Goal: Task Accomplishment & Management: Manage account settings

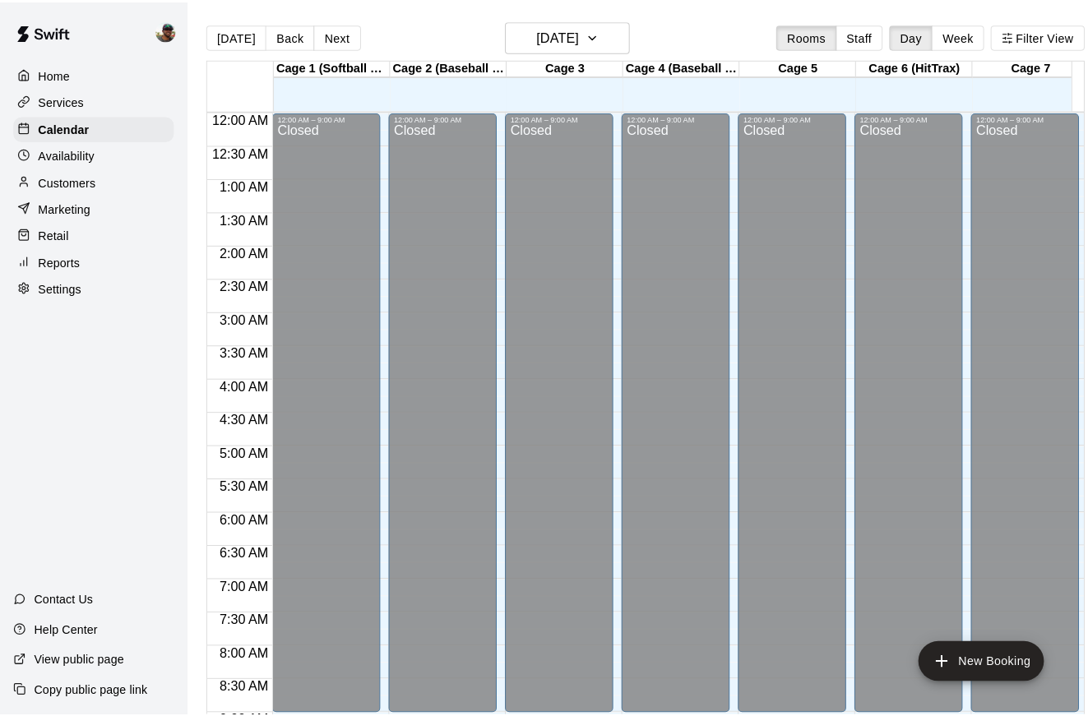
scroll to position [905, 0]
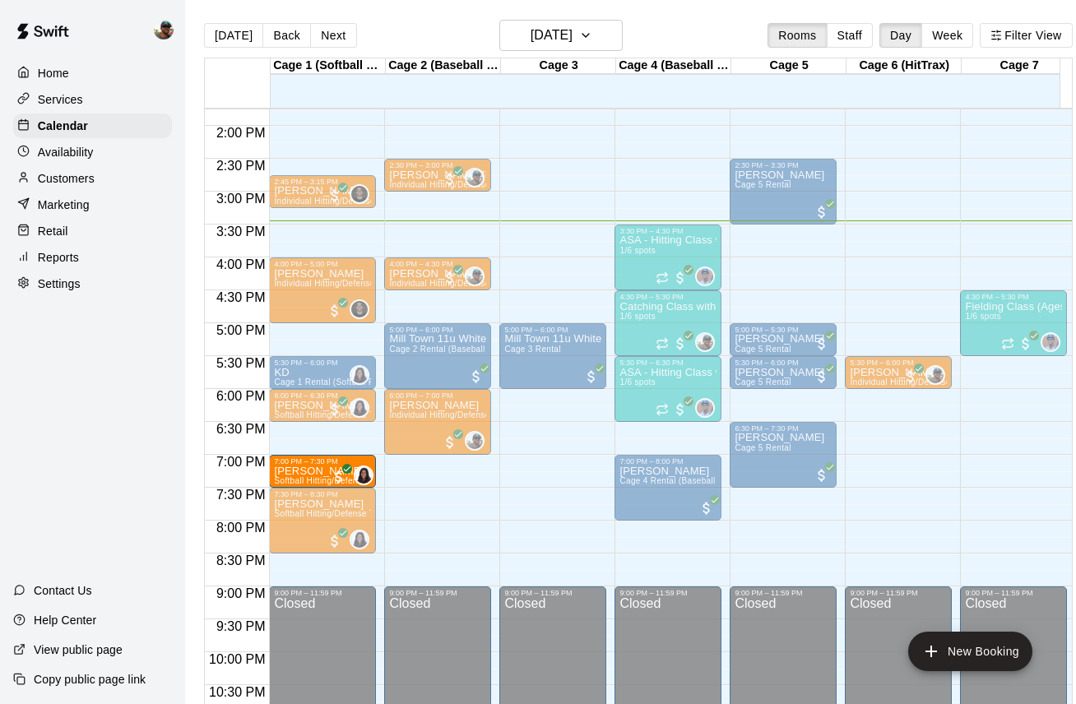
drag, startPoint x: 322, startPoint y: 425, endPoint x: 314, endPoint y: 459, distance: 34.7
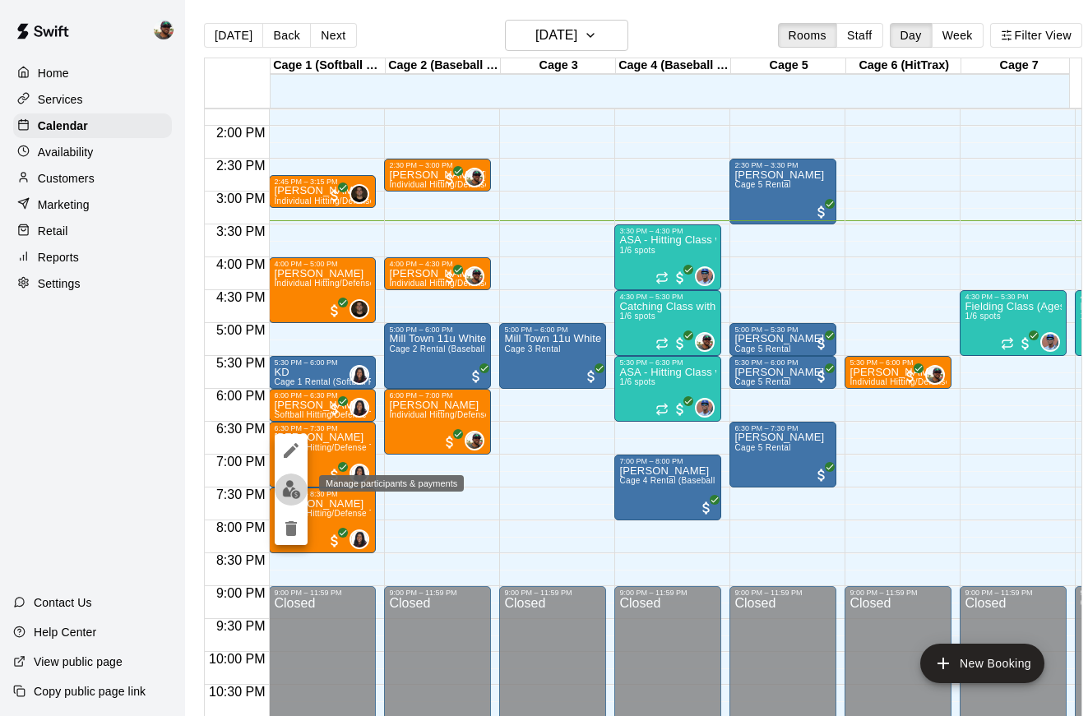
click at [288, 486] on img "edit" at bounding box center [291, 489] width 19 height 19
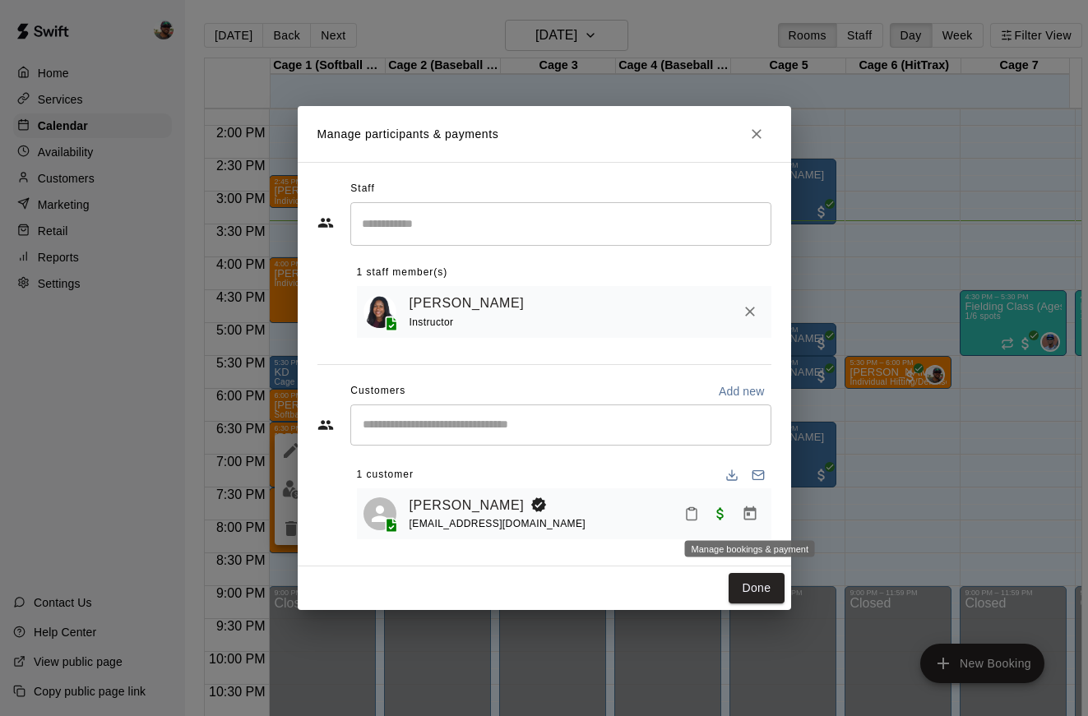
click at [746, 509] on icon "Manage bookings & payment" at bounding box center [750, 514] width 12 height 14
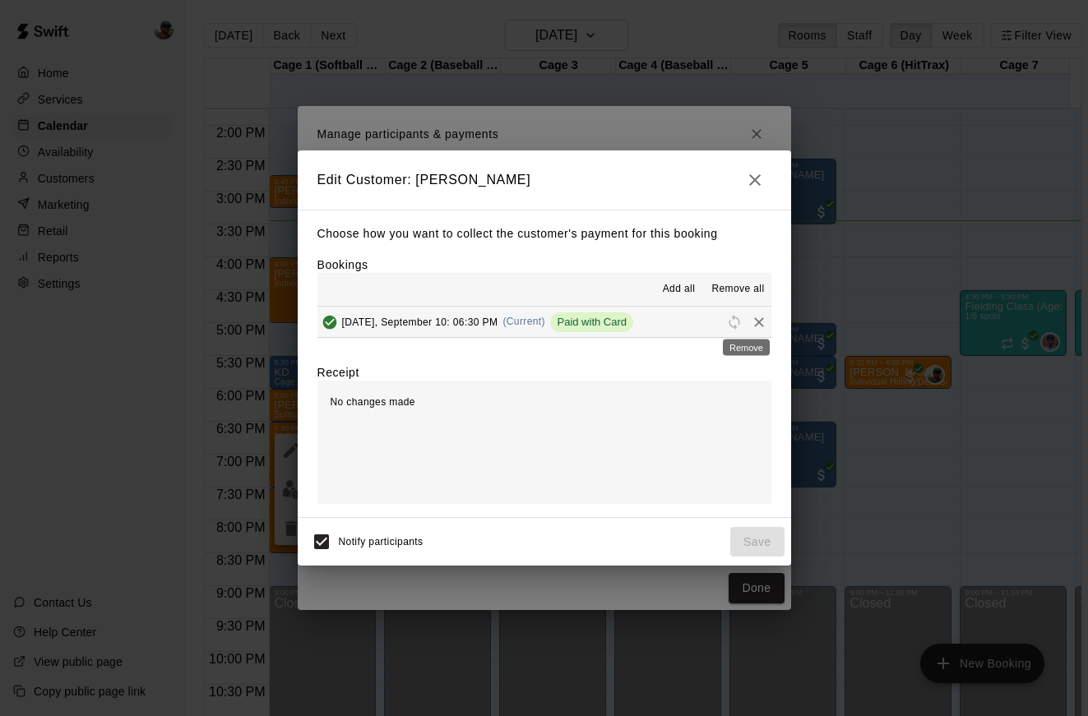
click at [751, 325] on icon "Remove" at bounding box center [759, 322] width 16 height 16
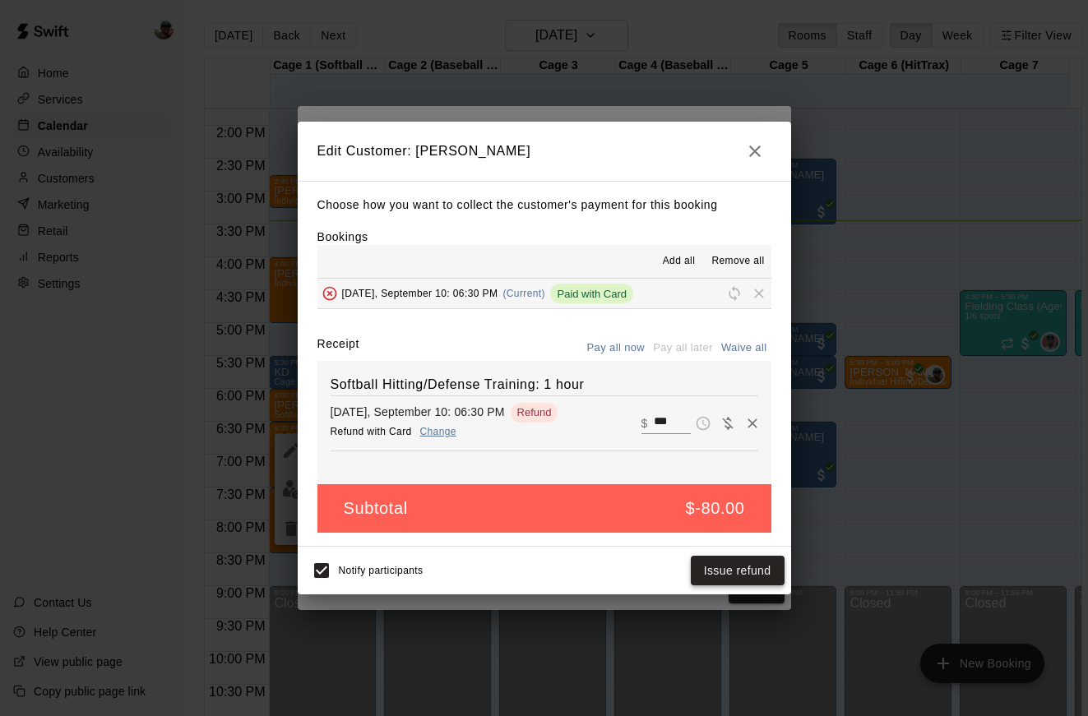
click at [735, 572] on button "Issue refund" at bounding box center [738, 571] width 94 height 30
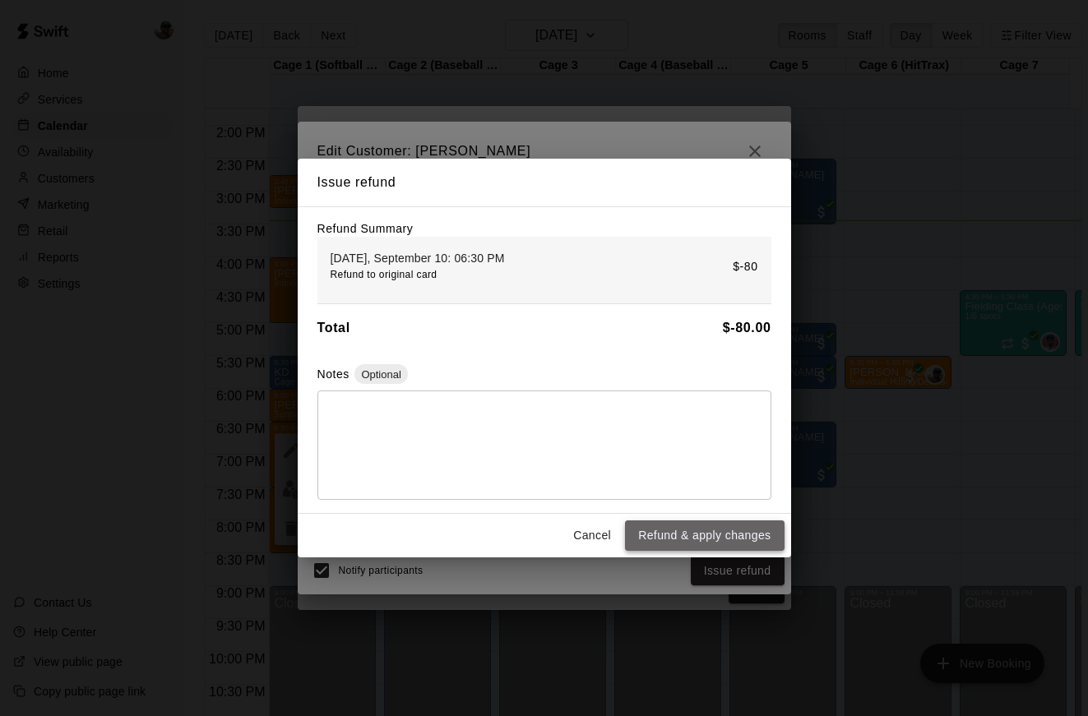
click at [738, 539] on button "Refund & apply changes" at bounding box center [704, 536] width 159 height 30
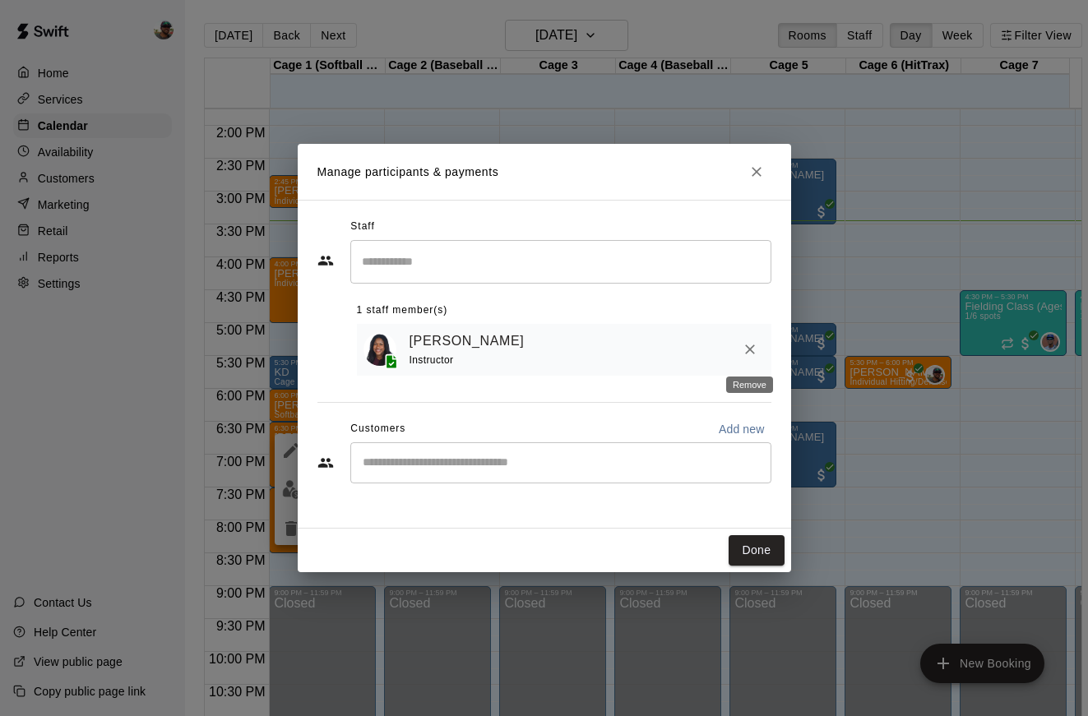
click at [751, 355] on icon "Remove" at bounding box center [750, 349] width 16 height 16
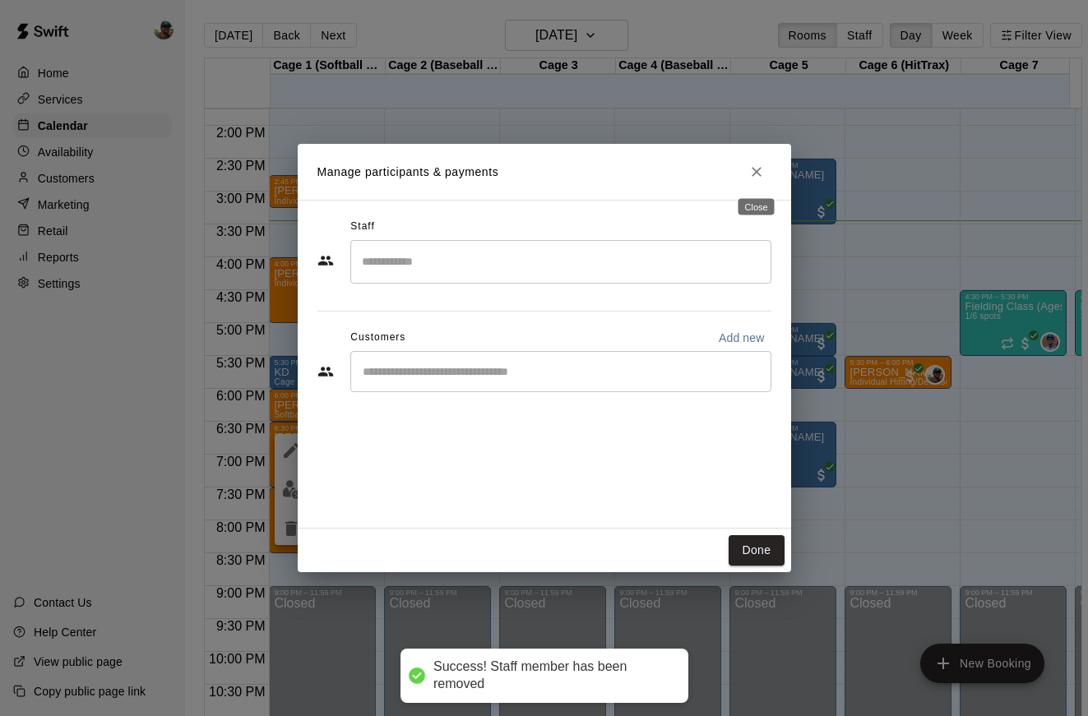
click at [756, 167] on icon "Close" at bounding box center [757, 172] width 16 height 16
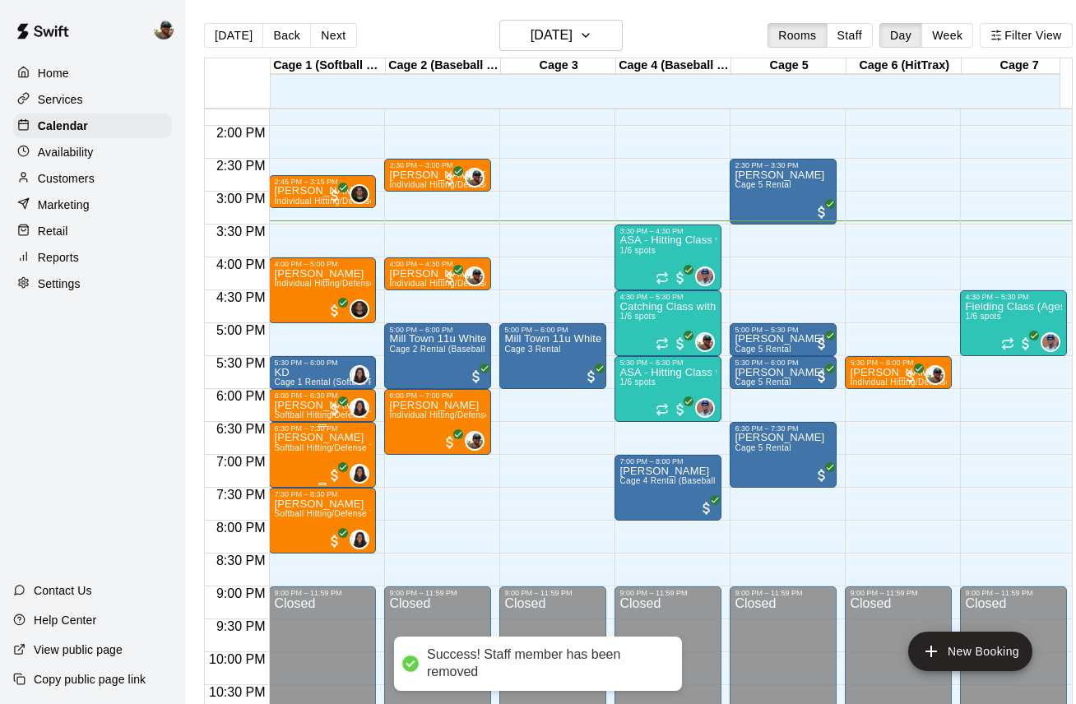
click at [317, 438] on p "[PERSON_NAME]" at bounding box center [322, 438] width 97 height 0
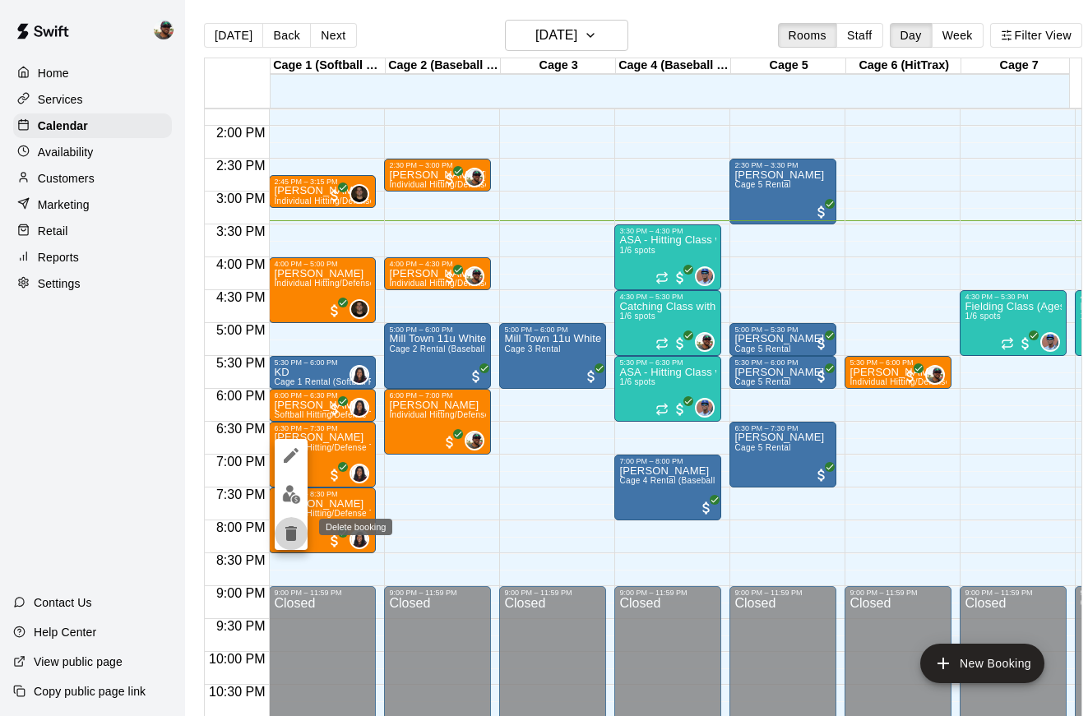
click at [290, 531] on icon "delete" at bounding box center [291, 533] width 12 height 15
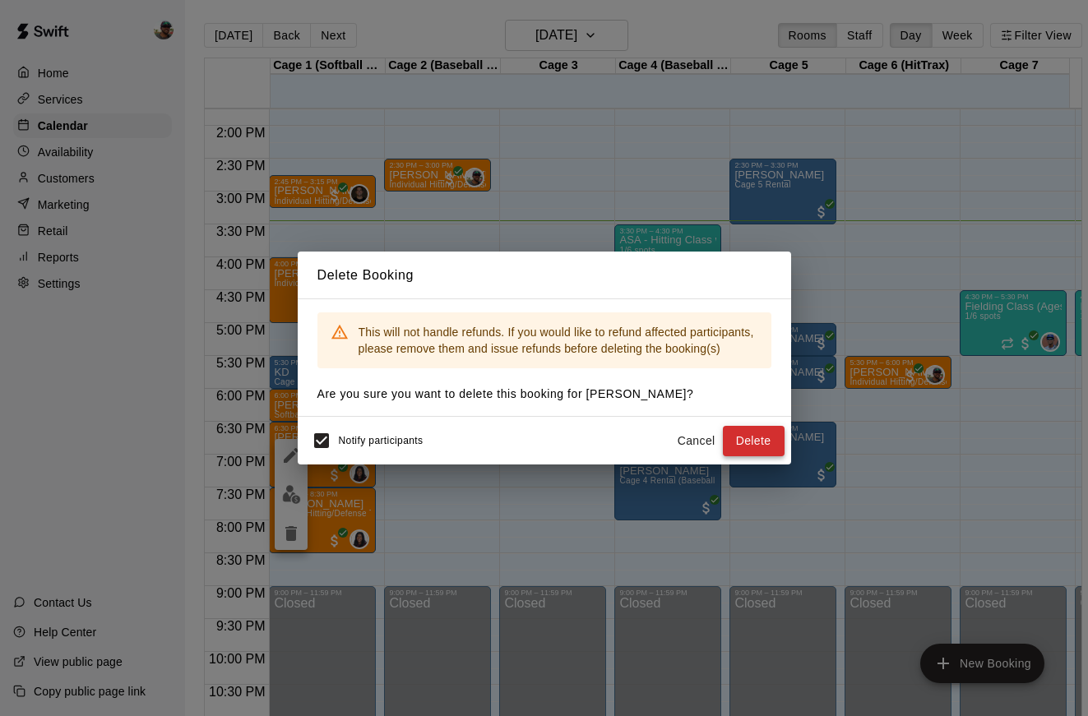
click at [750, 433] on button "Delete" at bounding box center [754, 441] width 62 height 30
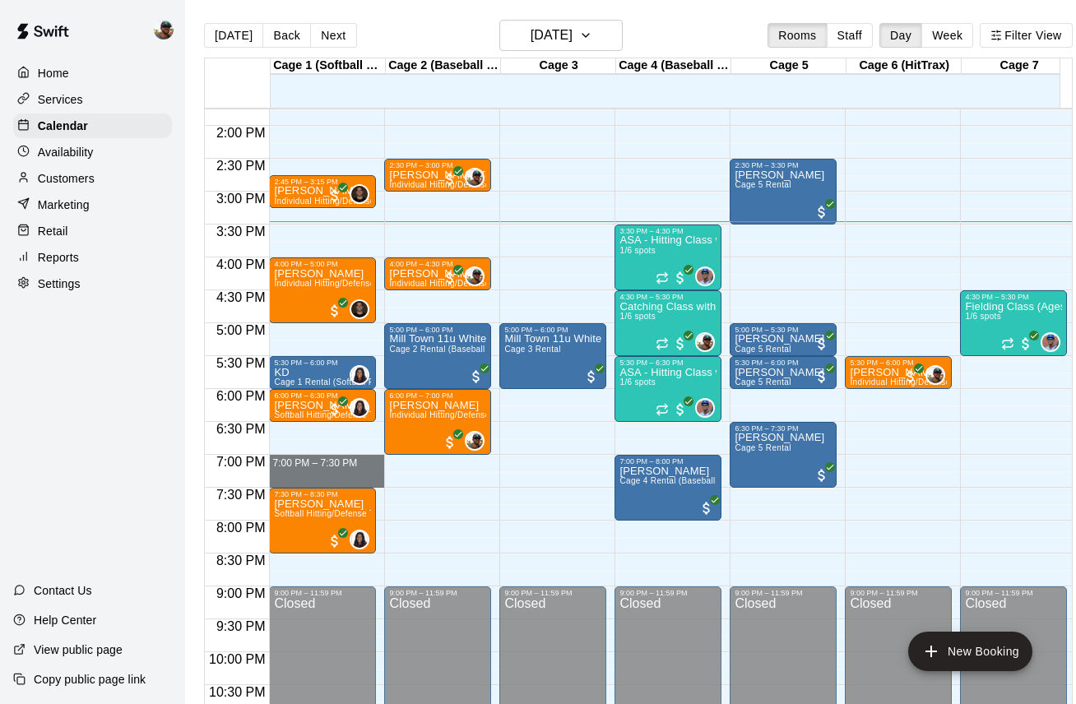
drag, startPoint x: 278, startPoint y: 457, endPoint x: 295, endPoint y: 469, distance: 21.2
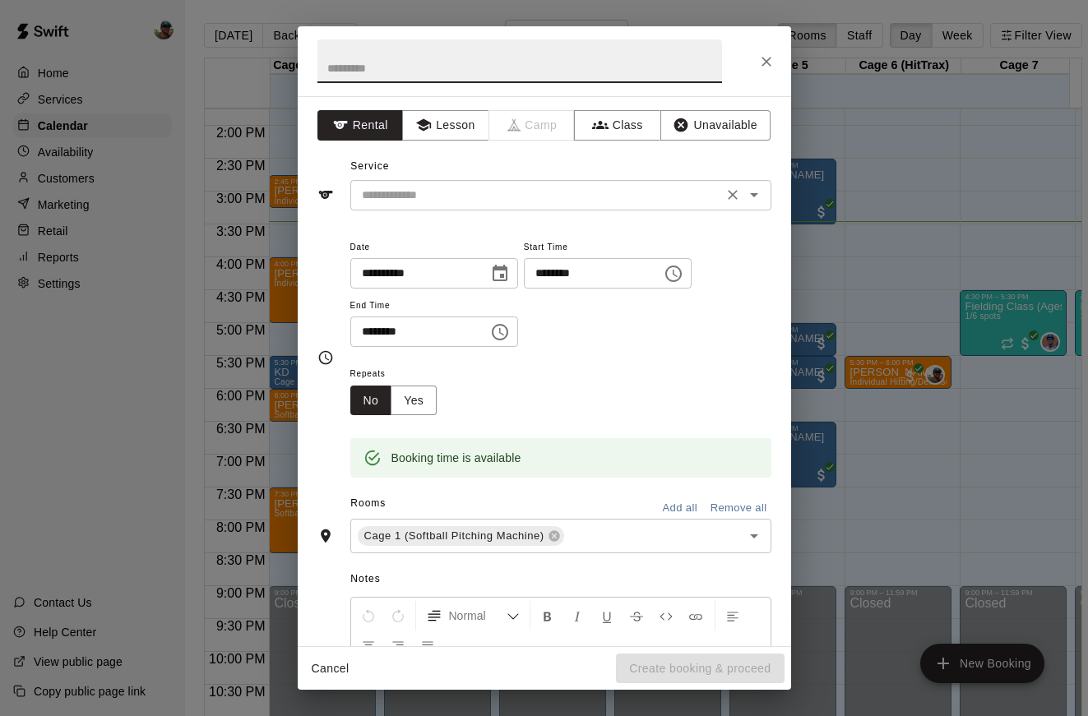
click at [563, 196] on input "text" at bounding box center [536, 195] width 363 height 21
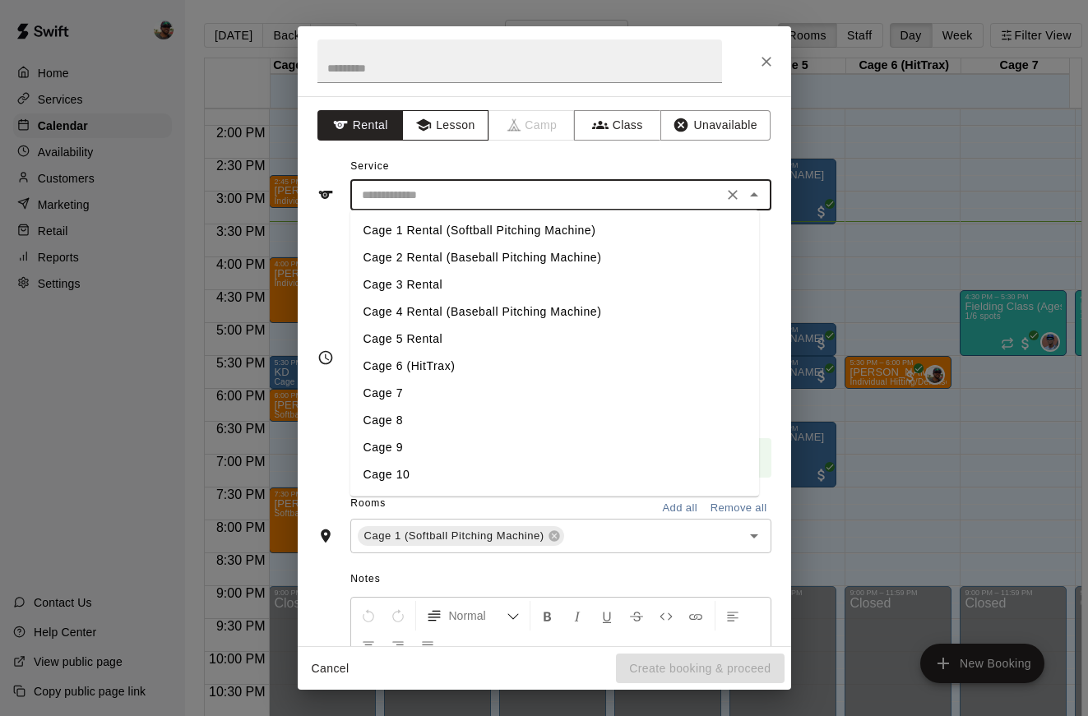
click at [447, 119] on button "Lesson" at bounding box center [445, 125] width 86 height 30
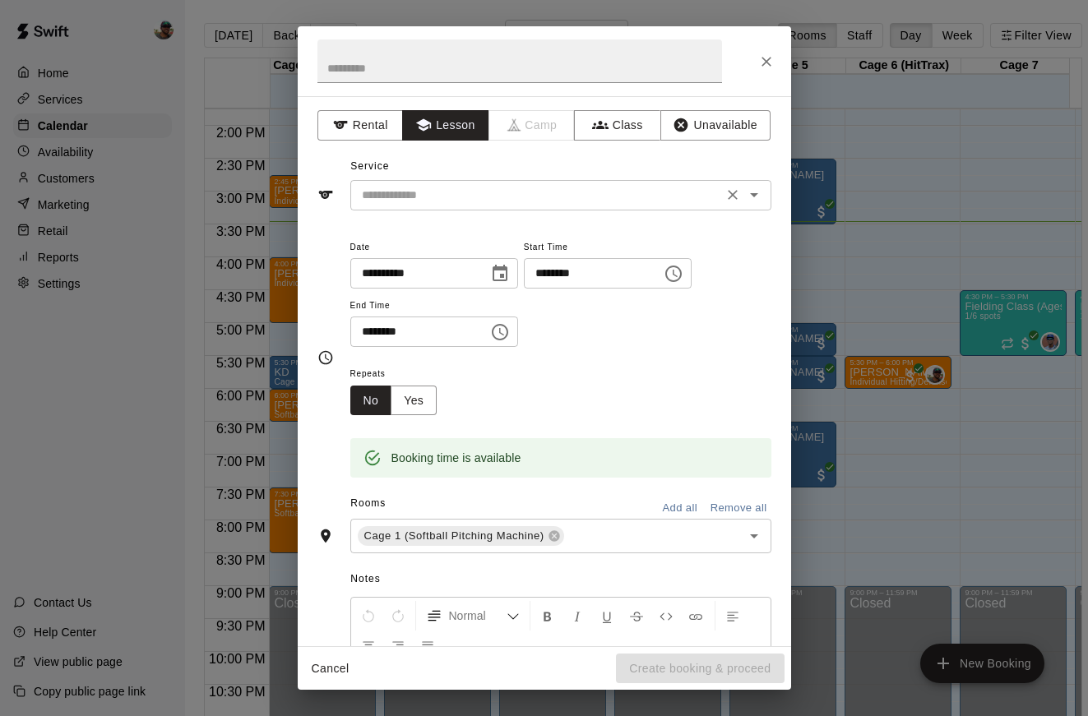
click at [554, 204] on input "text" at bounding box center [536, 195] width 363 height 21
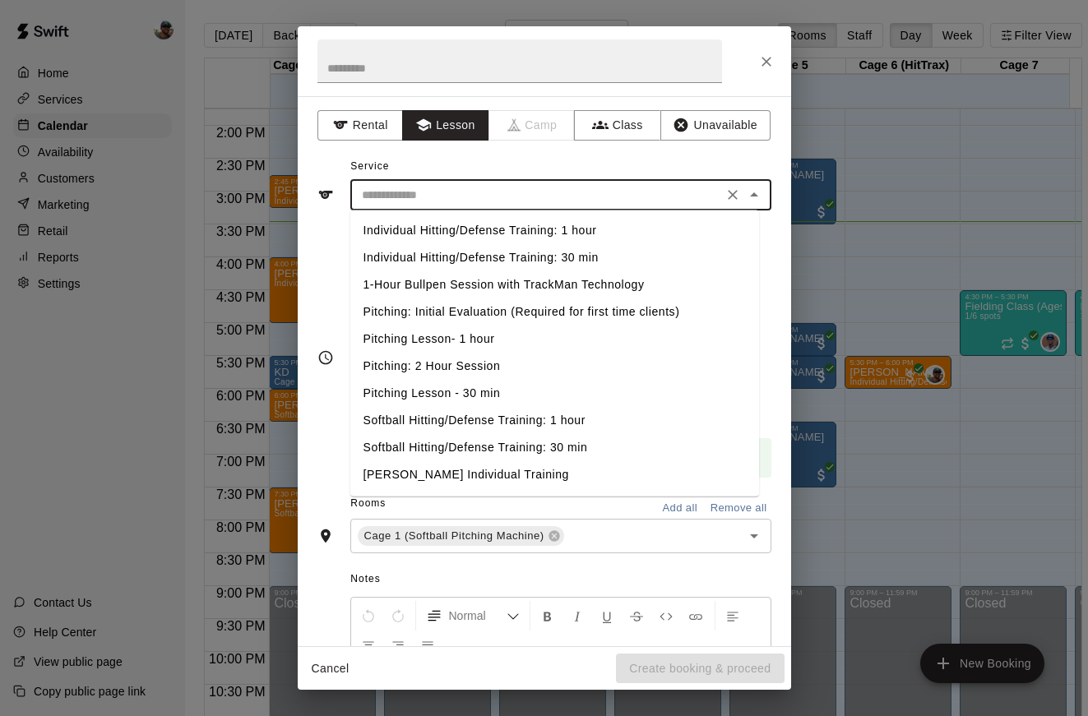
scroll to position [30, 0]
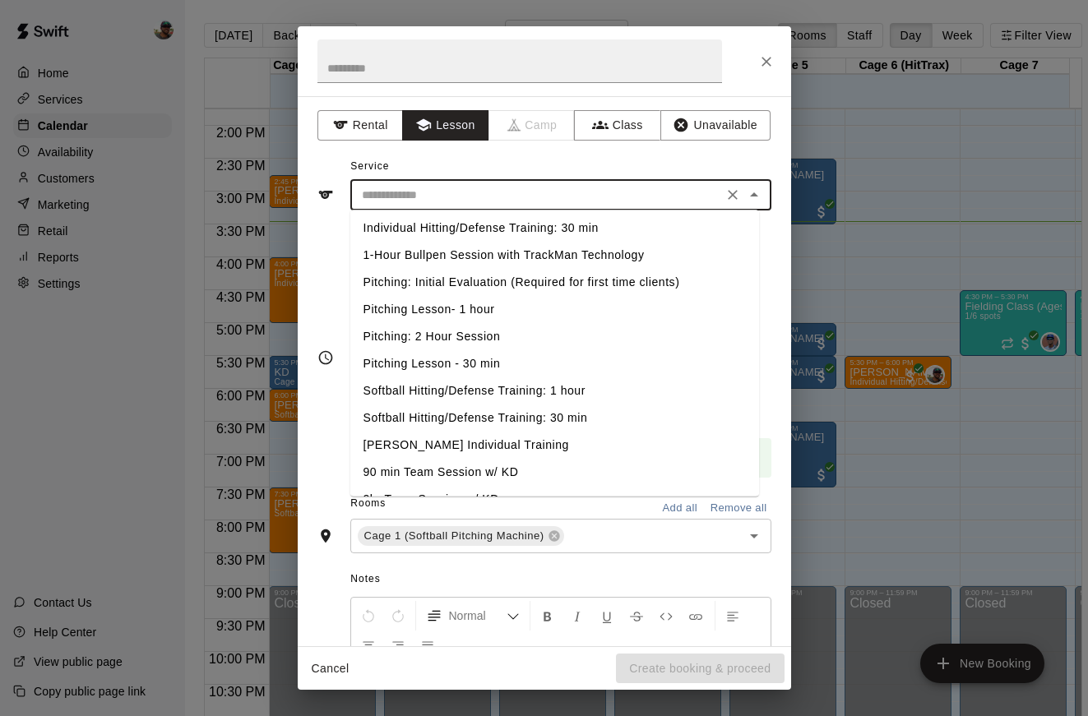
click at [526, 413] on li "Softball Hitting/Defense Training: 30 min" at bounding box center [554, 418] width 409 height 27
type input "**********"
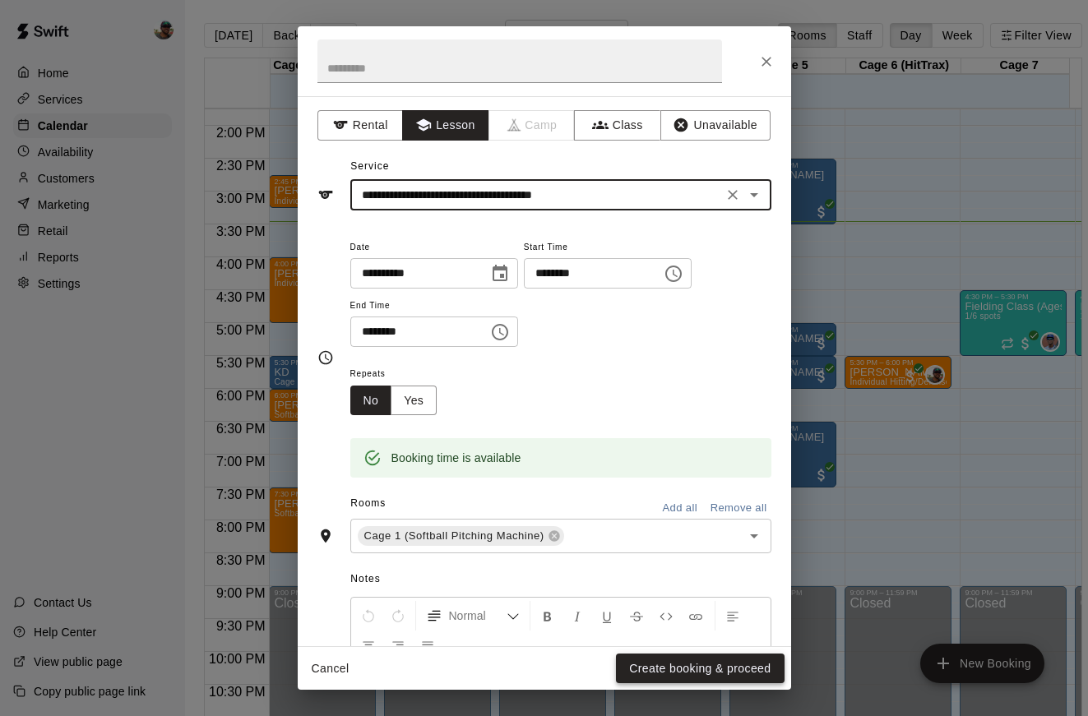
click at [670, 674] on button "Create booking & proceed" at bounding box center [700, 669] width 168 height 30
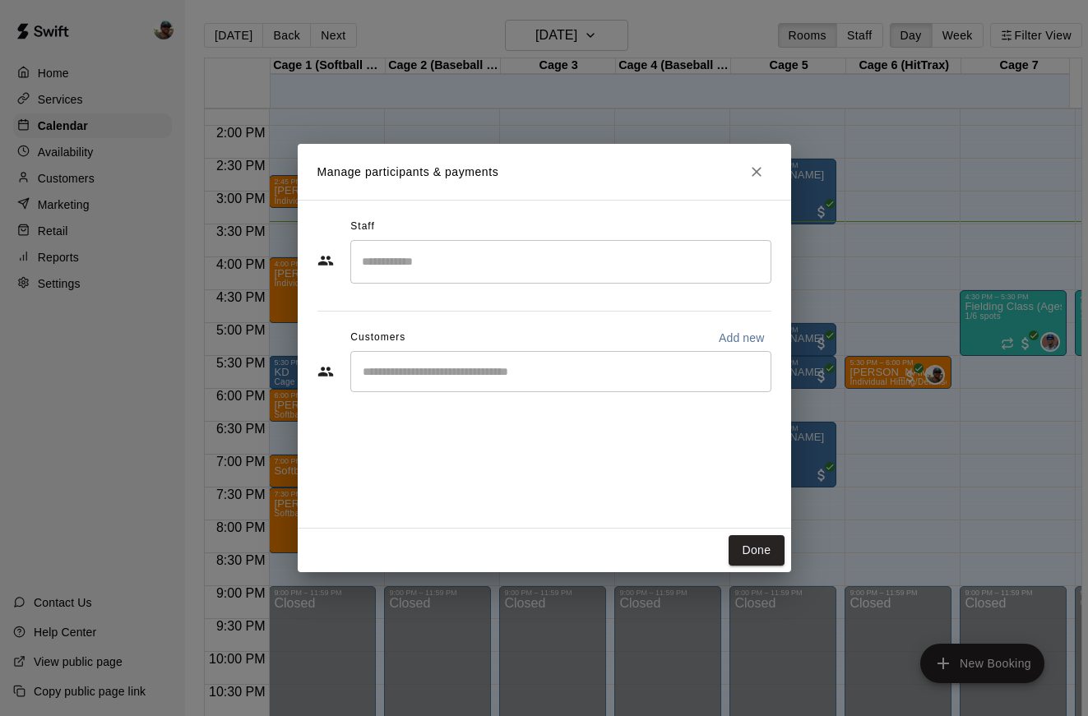
click at [447, 256] on input "Search staff" at bounding box center [561, 262] width 406 height 29
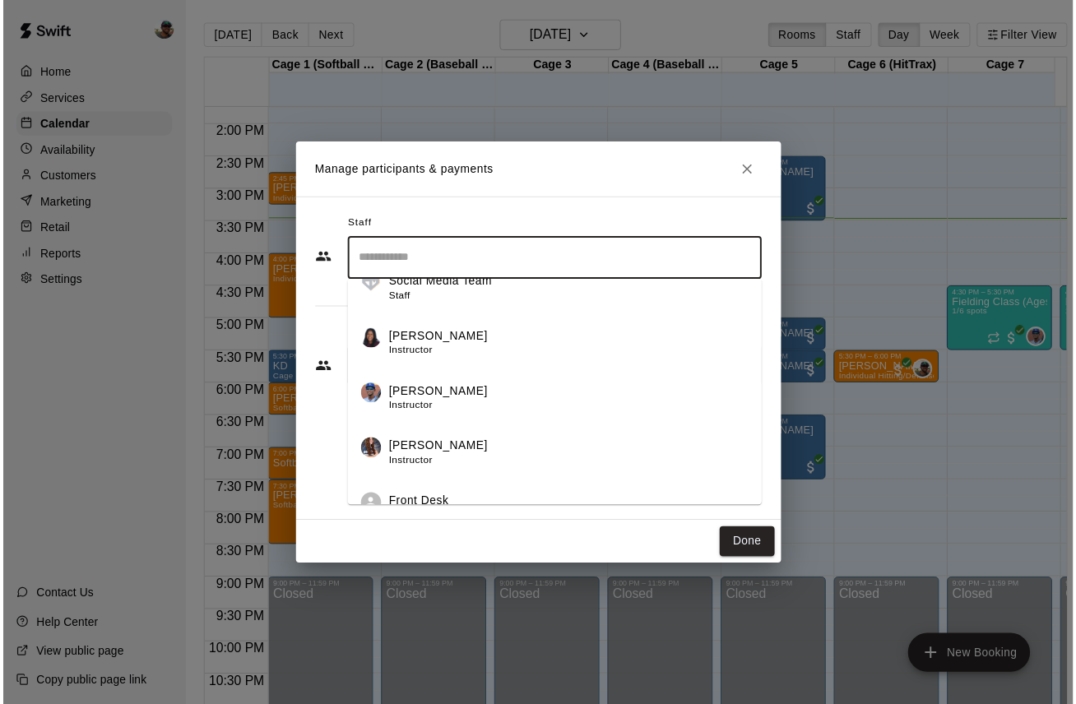
scroll to position [188, 0]
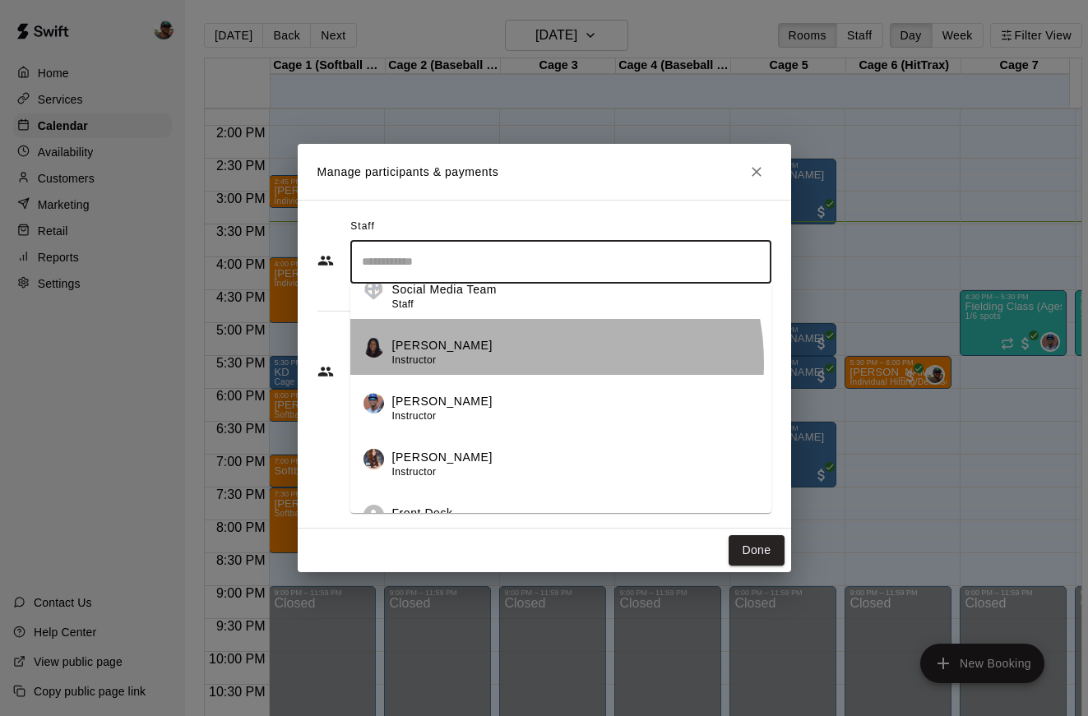
click at [512, 364] on div "KaDedra Temple Instructor" at bounding box center [575, 353] width 366 height 32
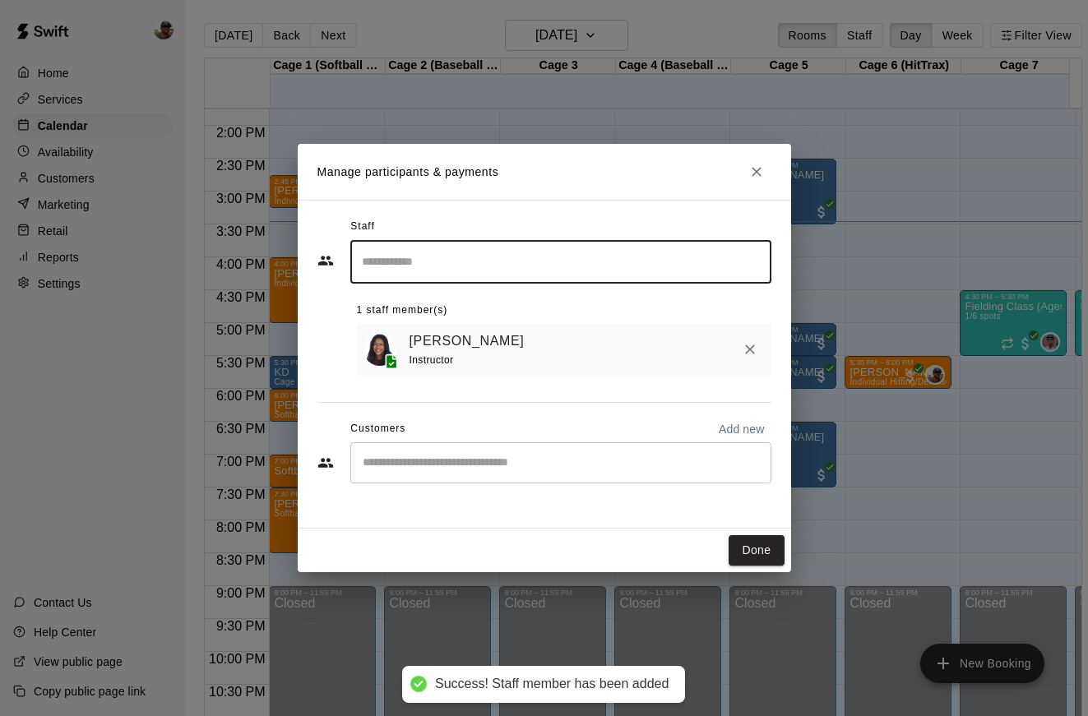
click at [566, 369] on div "KaDedra Temple Instructor" at bounding box center [564, 350] width 415 height 52
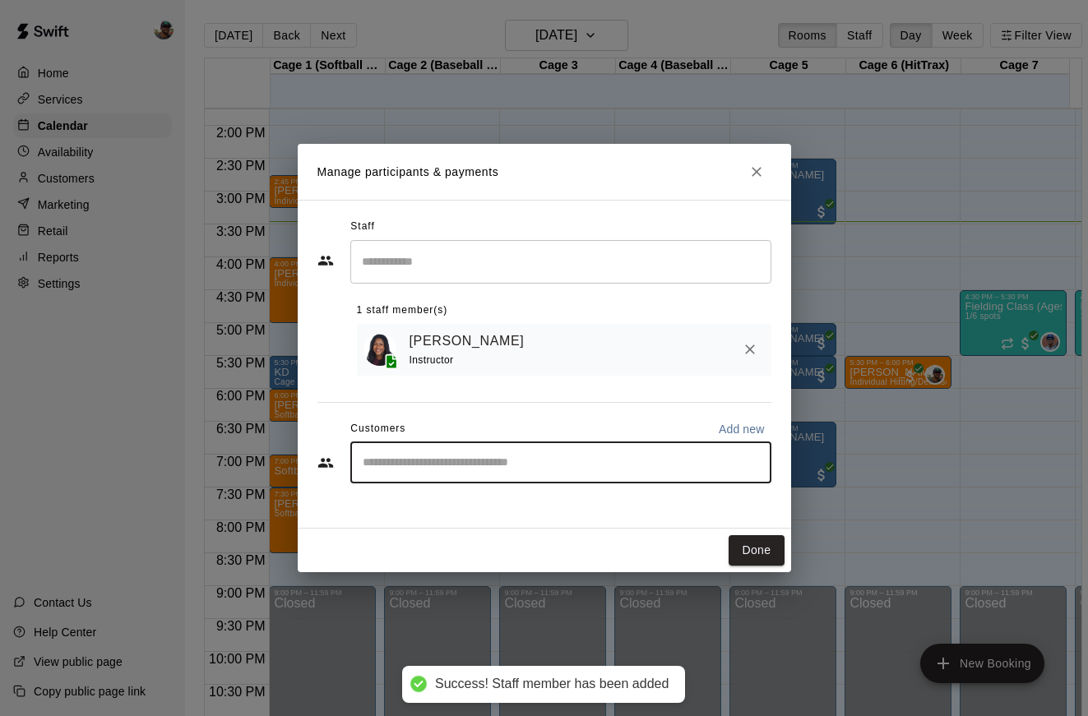
click at [530, 458] on input "Start typing to search customers..." at bounding box center [561, 463] width 406 height 16
type input "***"
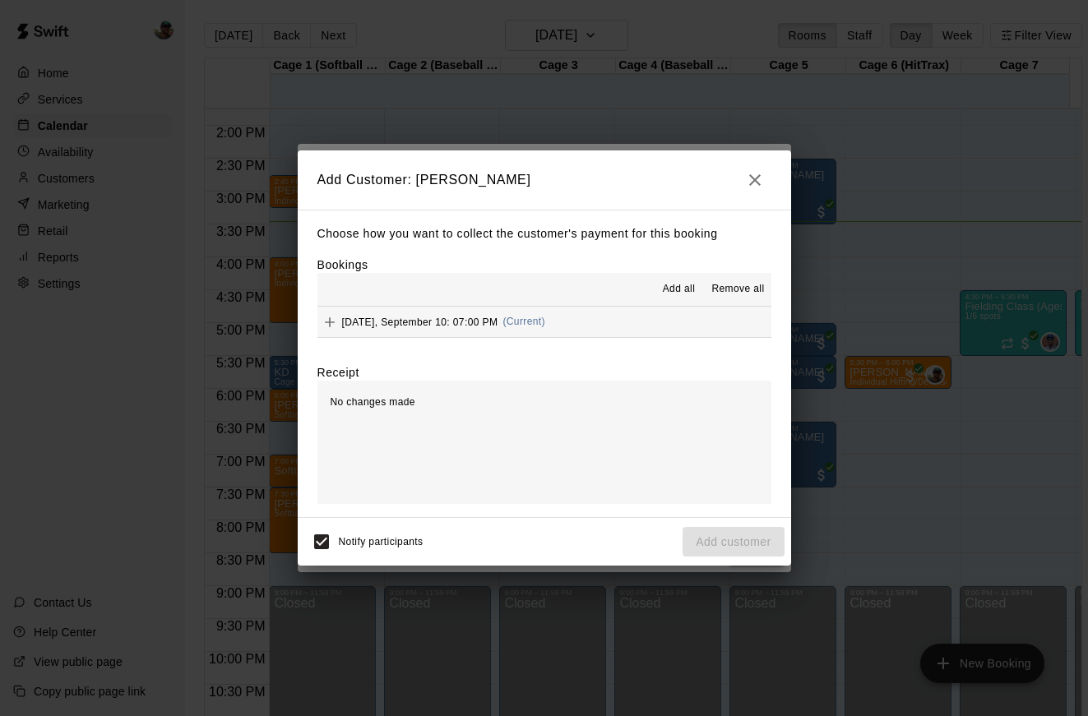
click at [585, 321] on button "Wednesday, September 10: 07:00 PM (Current)" at bounding box center [545, 322] width 454 height 30
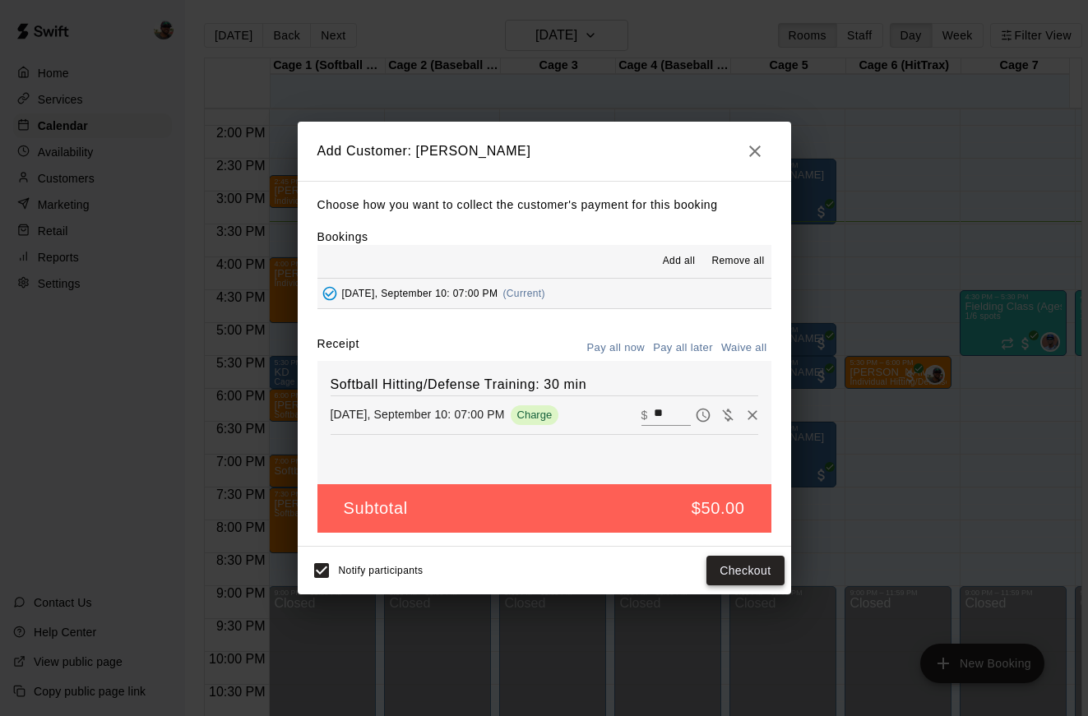
click at [730, 568] on button "Checkout" at bounding box center [745, 571] width 77 height 30
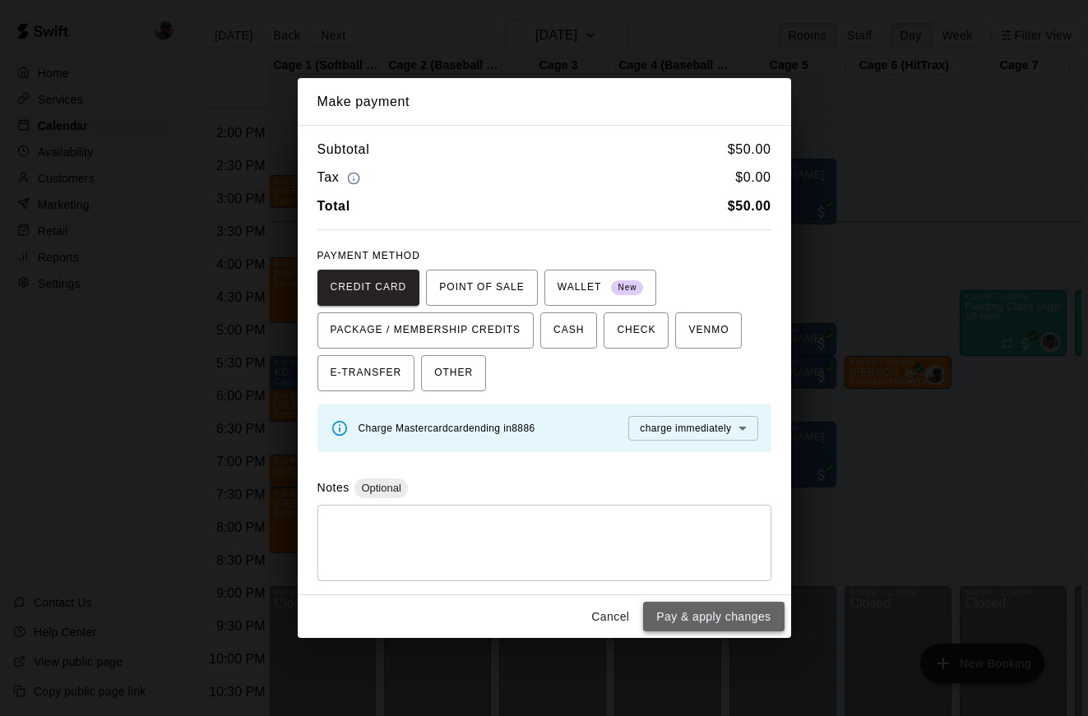
click at [728, 613] on button "Pay & apply changes" at bounding box center [713, 617] width 141 height 30
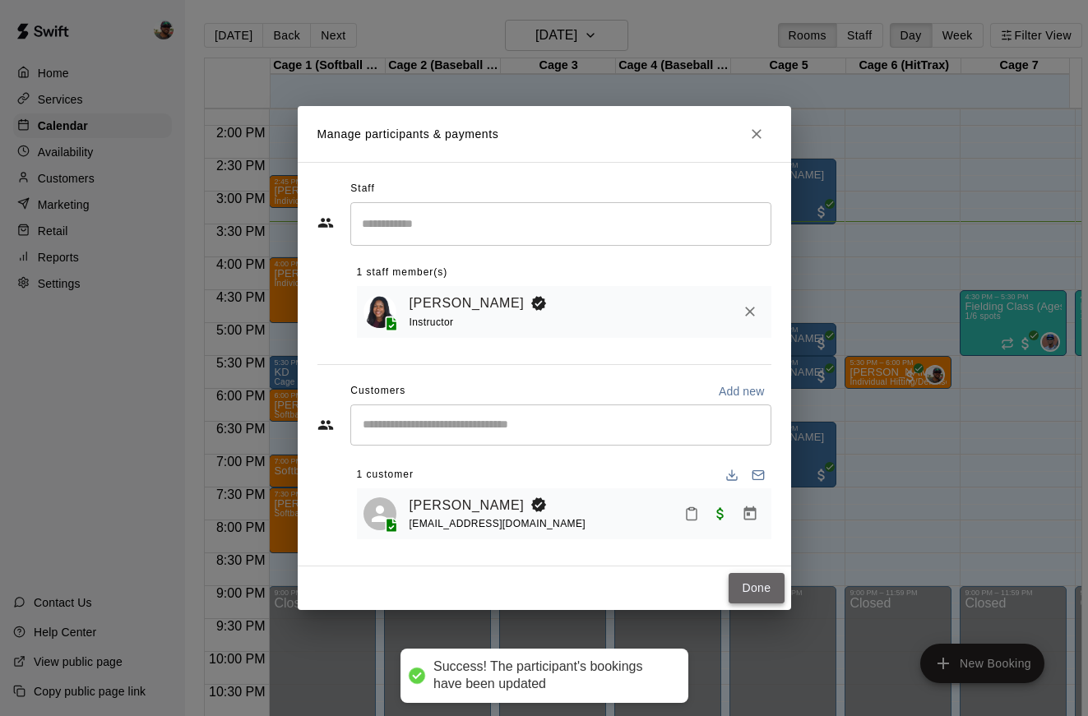
click at [748, 604] on button "Done" at bounding box center [756, 588] width 55 height 30
